Goal: Information Seeking & Learning: Learn about a topic

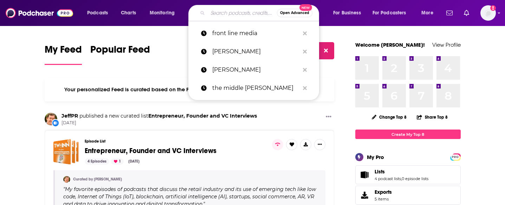
click at [235, 13] on input "Search podcasts, credits, & more..." at bounding box center [242, 12] width 69 height 11
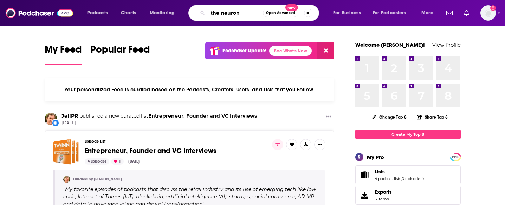
type input "the neuron"
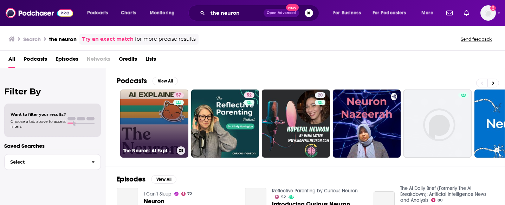
click at [155, 126] on link "57 The Neuron: AI Explained" at bounding box center [154, 124] width 68 height 68
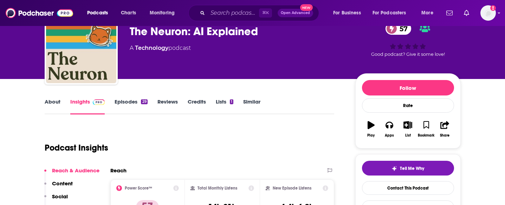
scroll to position [27, 0]
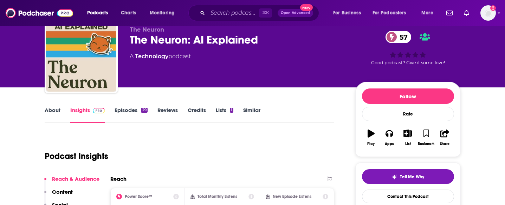
click at [48, 111] on link "About" at bounding box center [53, 115] width 16 height 16
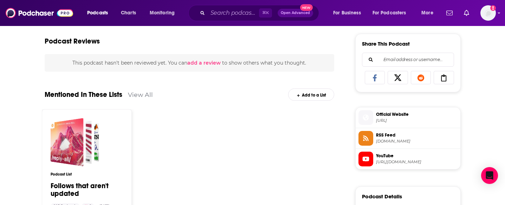
scroll to position [436, 0]
